Goal: Information Seeking & Learning: Check status

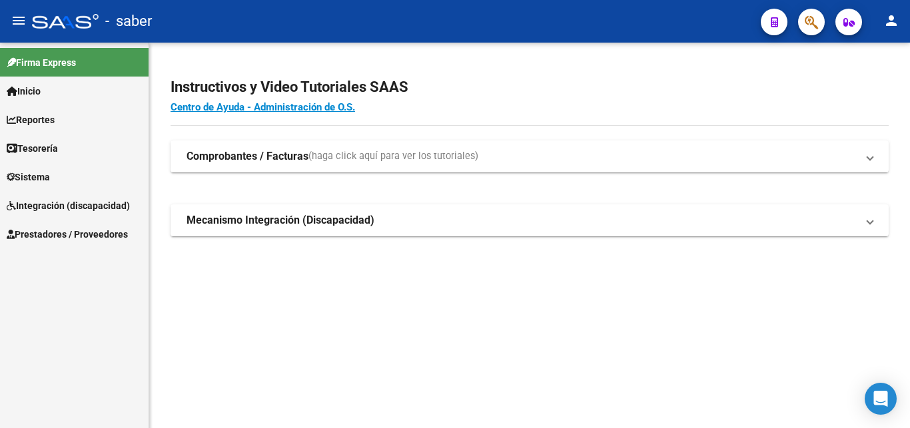
click at [41, 89] on span "Inicio" at bounding box center [24, 91] width 34 height 15
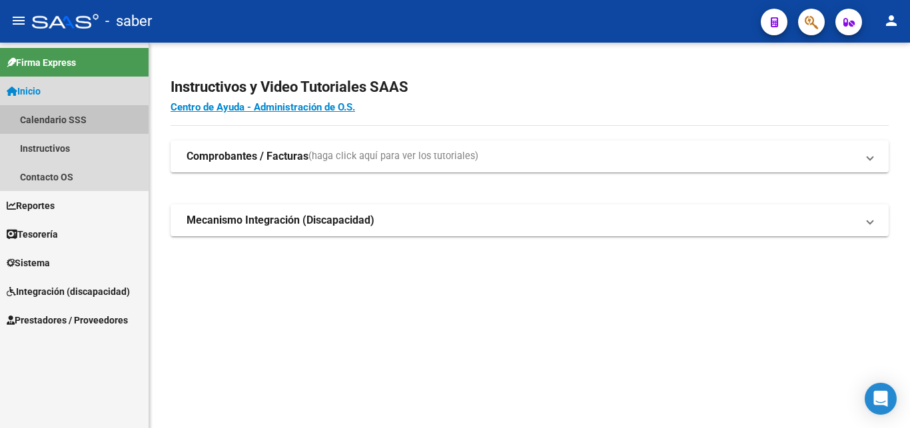
click at [62, 116] on link "Calendario SSS" at bounding box center [74, 119] width 149 height 29
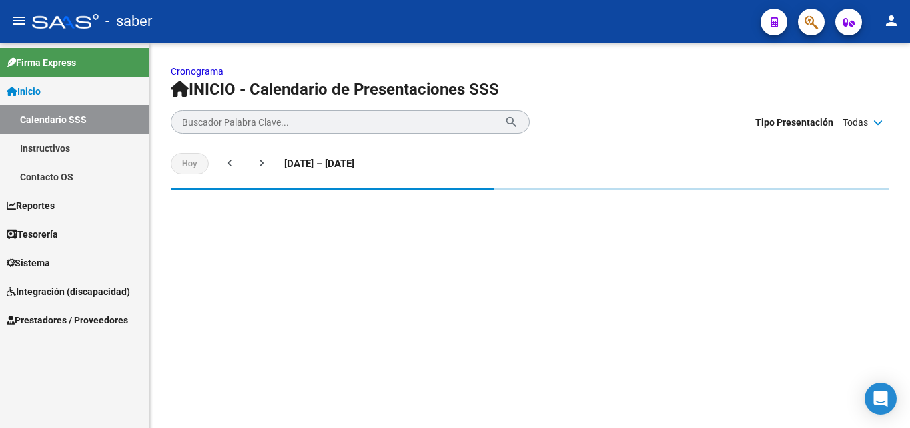
click at [55, 204] on span "Reportes" at bounding box center [31, 205] width 48 height 15
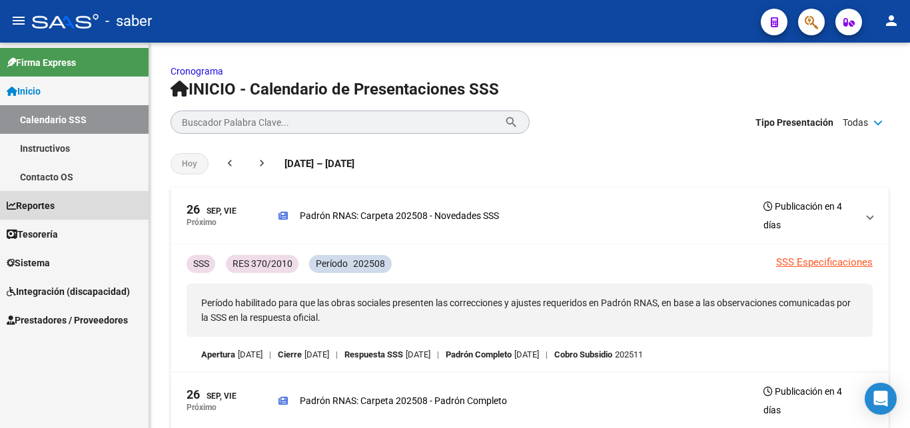
click at [34, 209] on span "Reportes" at bounding box center [31, 205] width 48 height 15
click at [48, 209] on span "Reportes" at bounding box center [31, 205] width 48 height 15
click at [38, 226] on link "Tesorería" at bounding box center [74, 234] width 149 height 29
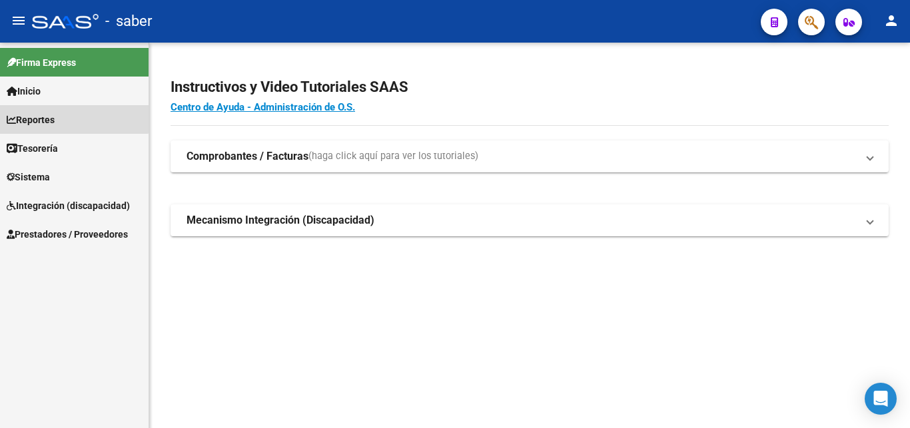
click at [61, 111] on link "Reportes" at bounding box center [74, 119] width 149 height 29
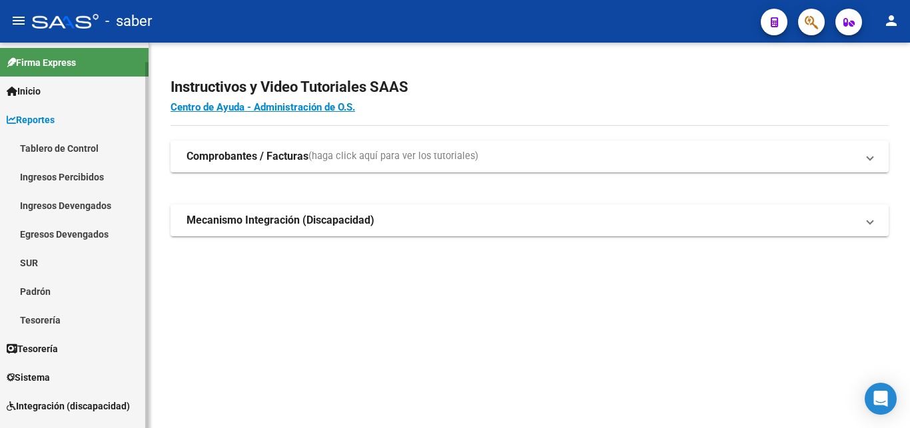
click at [74, 184] on link "Ingresos Percibidos" at bounding box center [74, 177] width 149 height 29
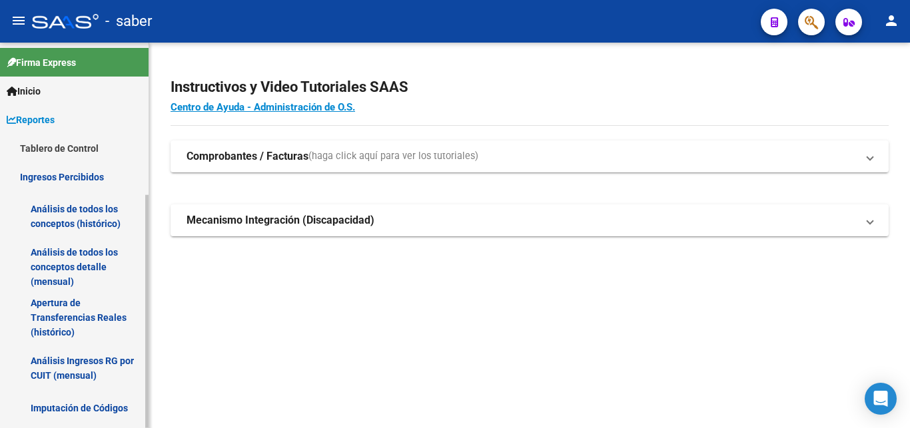
click at [87, 216] on link "Análisis de todos los conceptos (histórico)" at bounding box center [74, 216] width 149 height 51
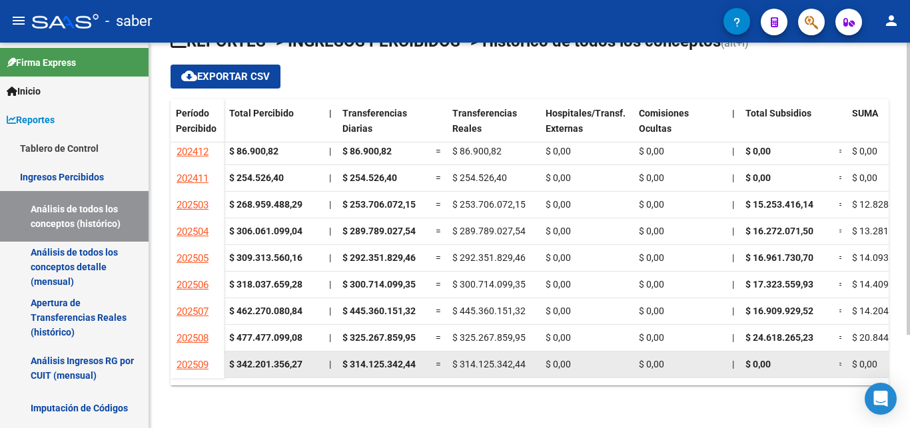
scroll to position [65, 0]
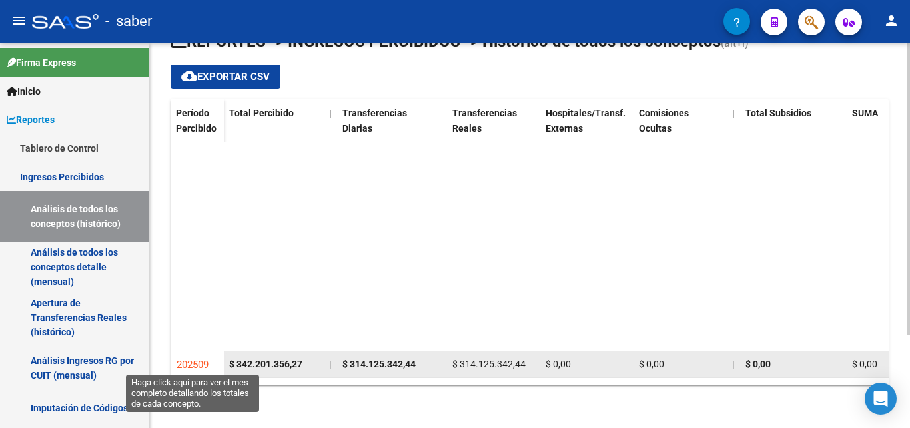
click at [202, 359] on span "202509" at bounding box center [193, 365] width 32 height 12
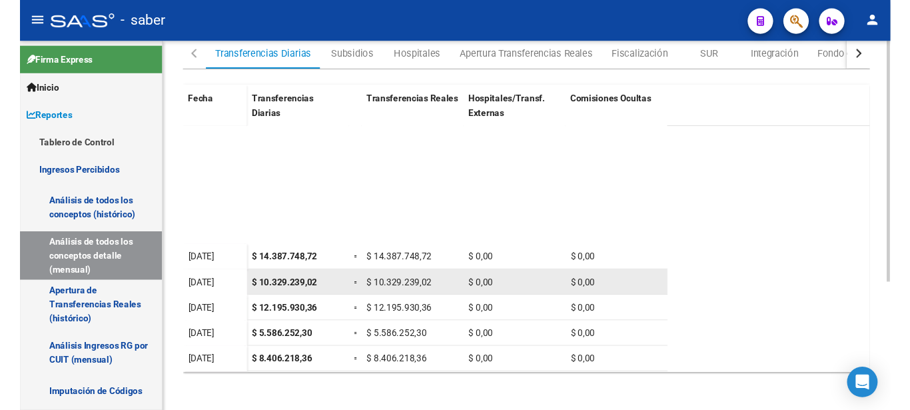
scroll to position [204, 0]
